Goal: Find specific page/section: Find specific page/section

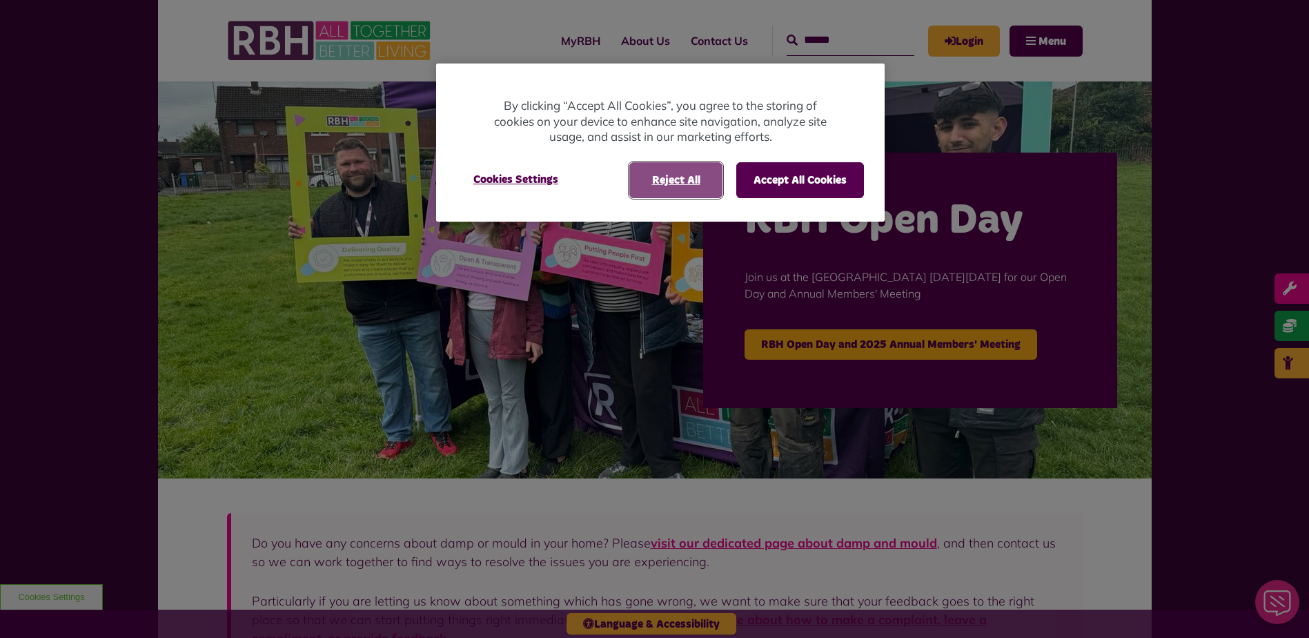
click at [706, 175] on button "Reject All" at bounding box center [675, 180] width 93 height 36
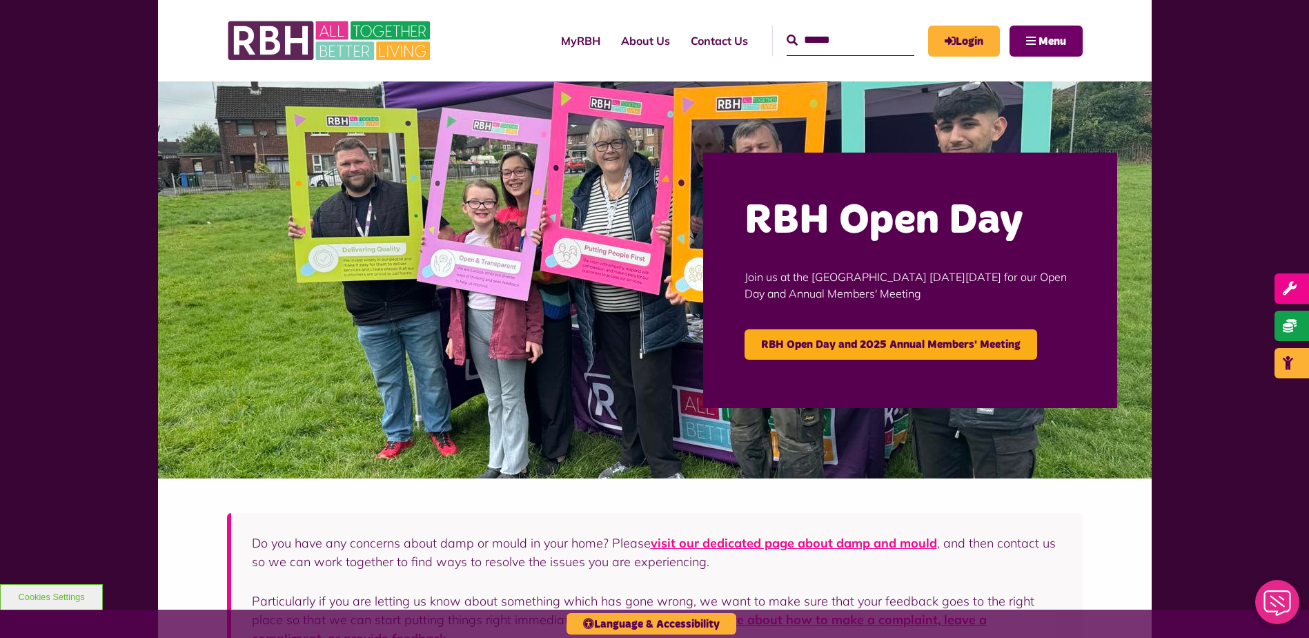
click at [1045, 43] on span "Menu" at bounding box center [1053, 41] width 28 height 11
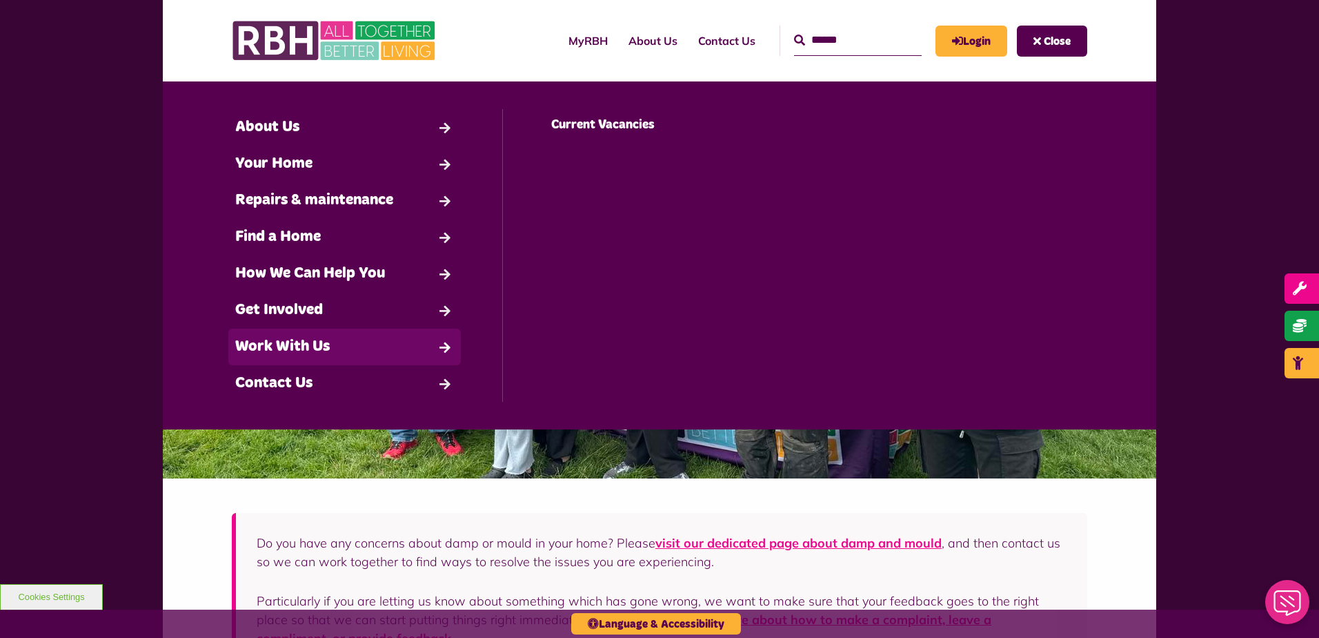
click at [289, 351] on link "Work With Us" at bounding box center [344, 346] width 233 height 37
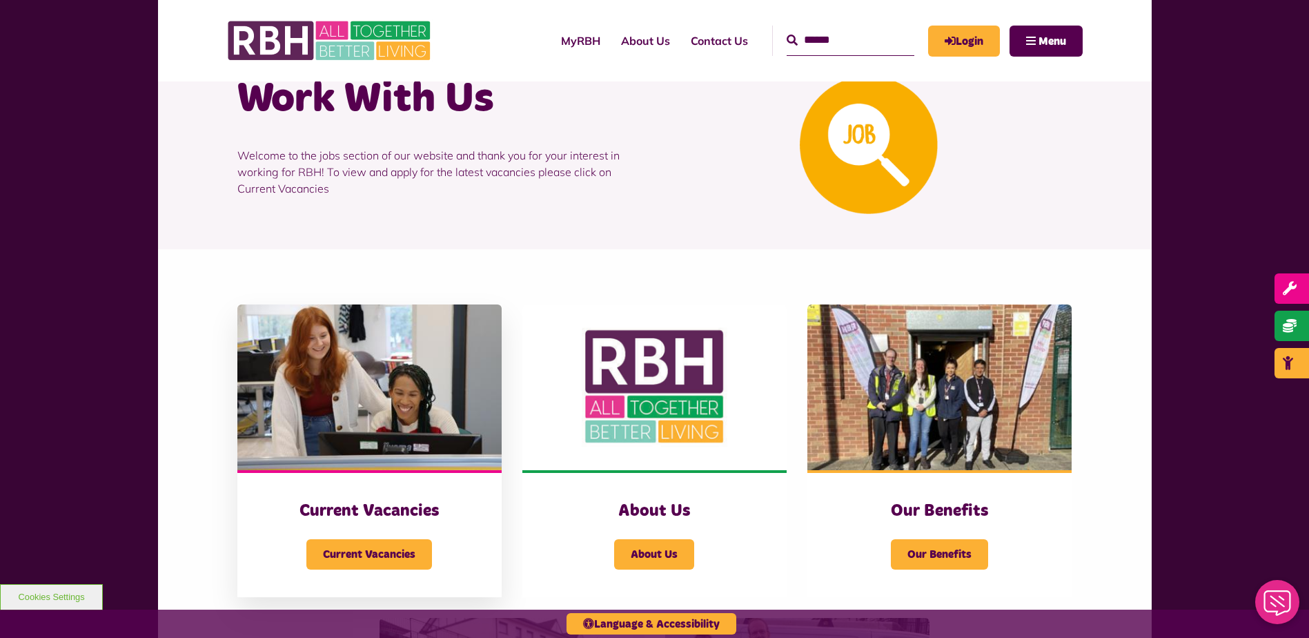
scroll to position [138, 0]
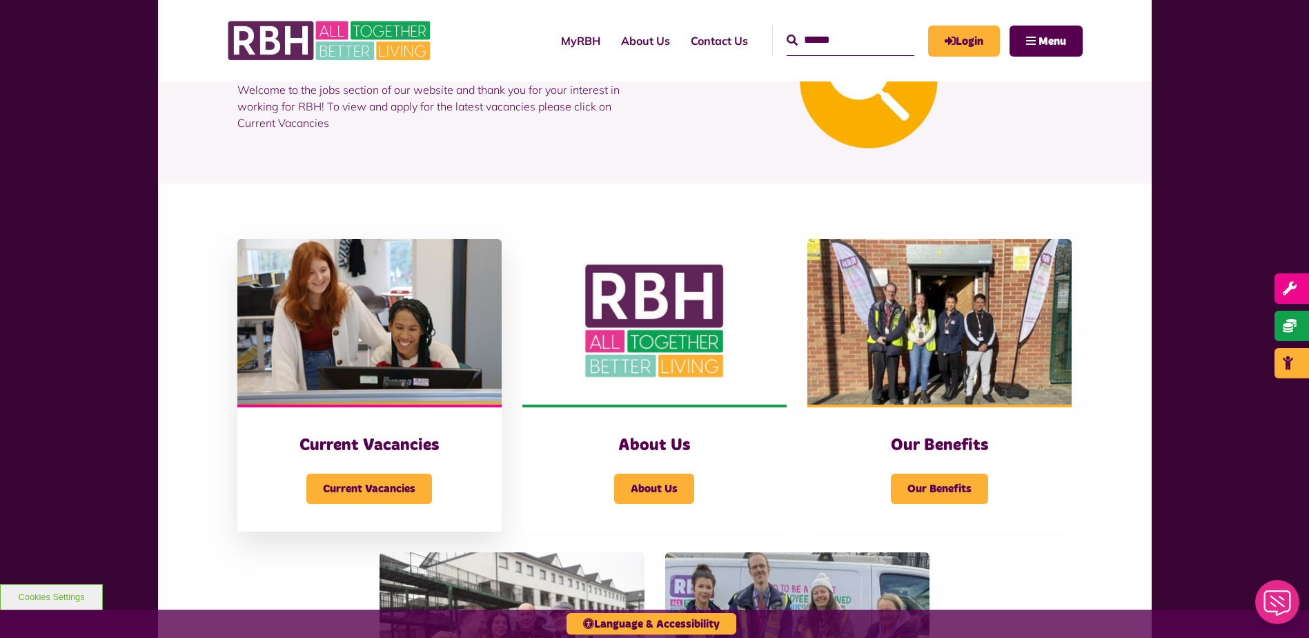
click at [384, 429] on div "Current Vacancies Current Vacancies" at bounding box center [369, 467] width 264 height 127
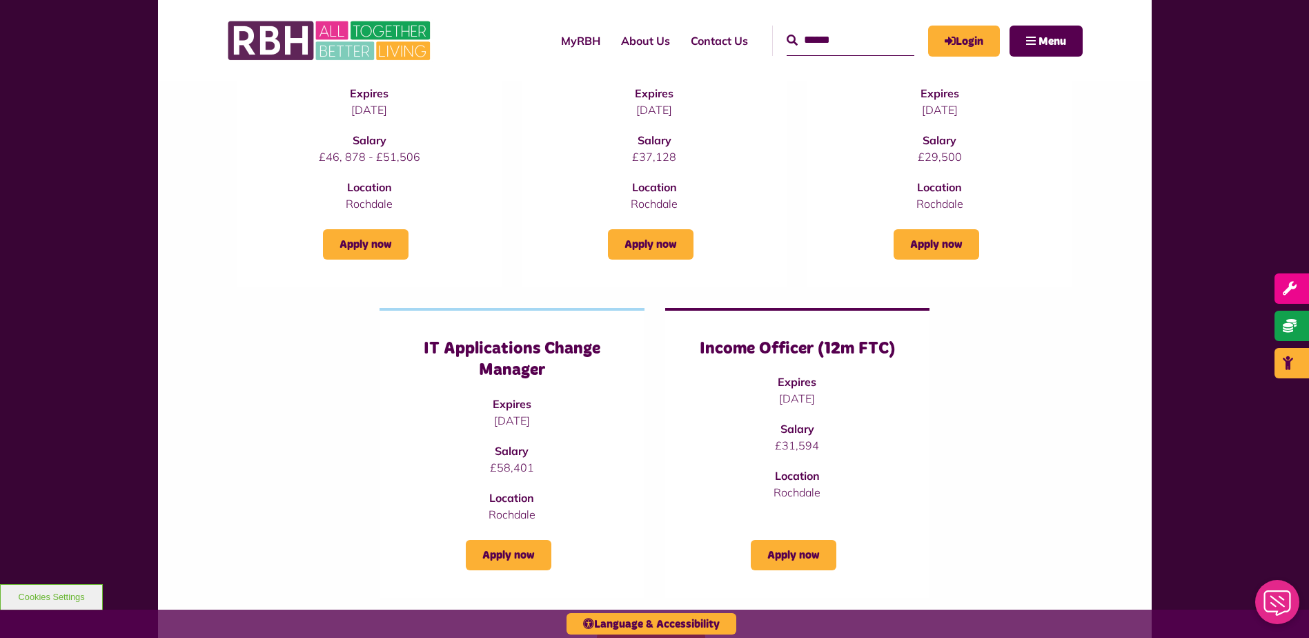
scroll to position [276, 0]
